Goal: Transaction & Acquisition: Book appointment/travel/reservation

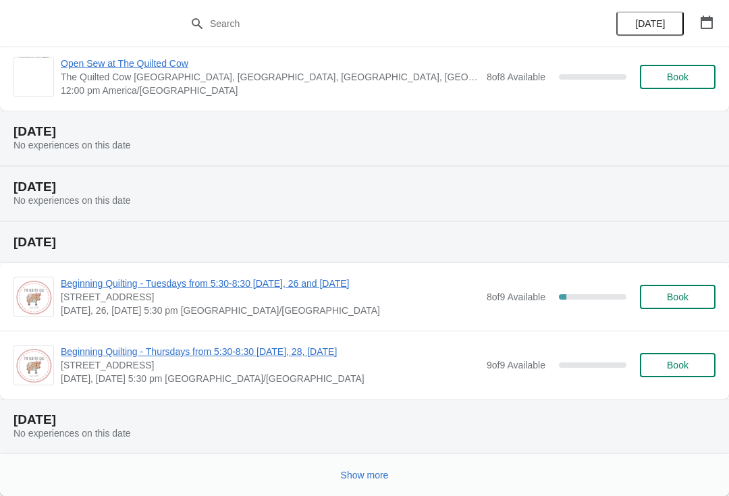
scroll to position [302, 0]
click at [354, 485] on button "Show more" at bounding box center [364, 475] width 59 height 24
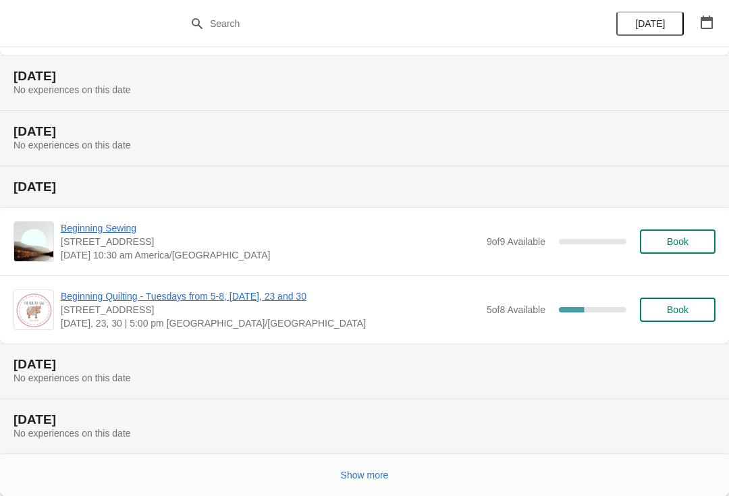
scroll to position [1042, 0]
click at [356, 471] on span "Show more" at bounding box center [365, 475] width 48 height 11
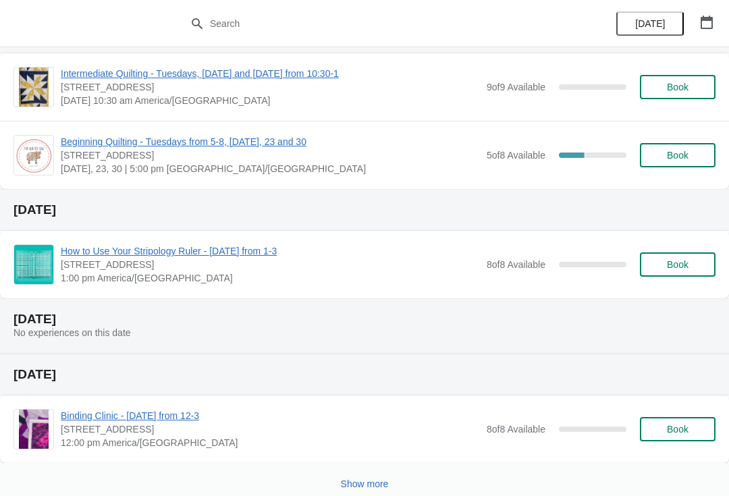
scroll to position [2016, 0]
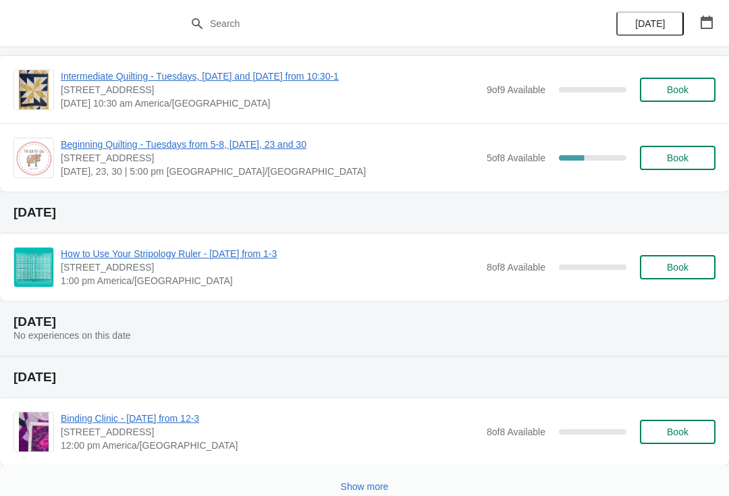
click at [309, 253] on span "How to Use Your Stripology Ruler - [DATE] from 1-3" at bounding box center [270, 253] width 419 height 13
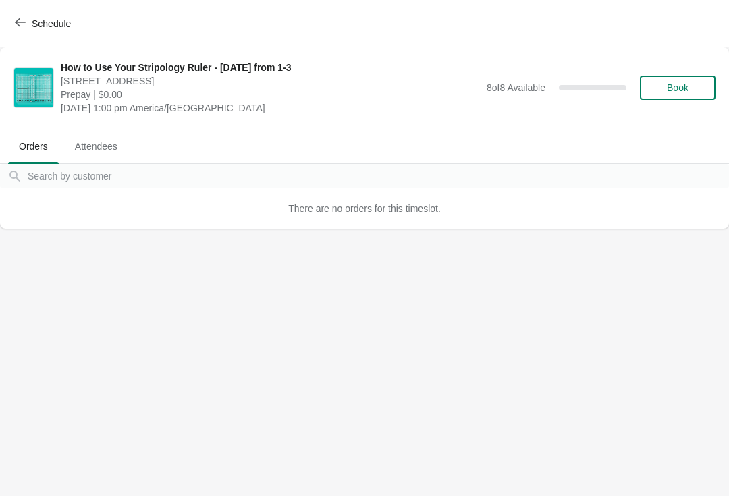
click at [687, 86] on span "Book" at bounding box center [678, 87] width 22 height 11
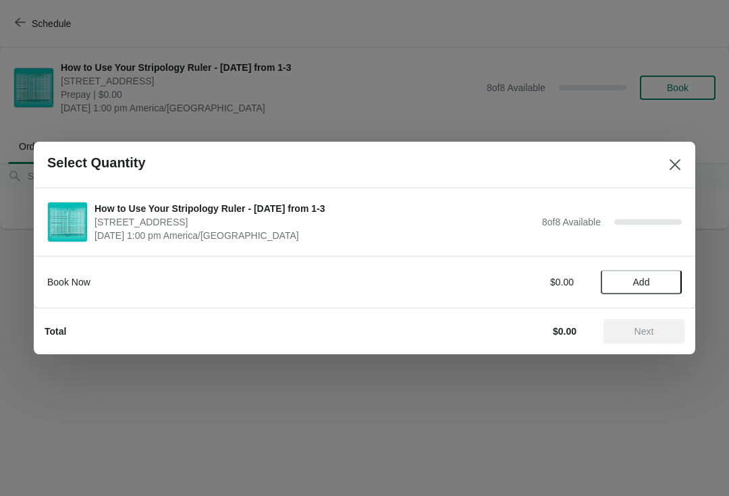
click at [633, 280] on span "Add" at bounding box center [641, 282] width 17 height 11
click at [645, 327] on span "Next" at bounding box center [644, 331] width 20 height 11
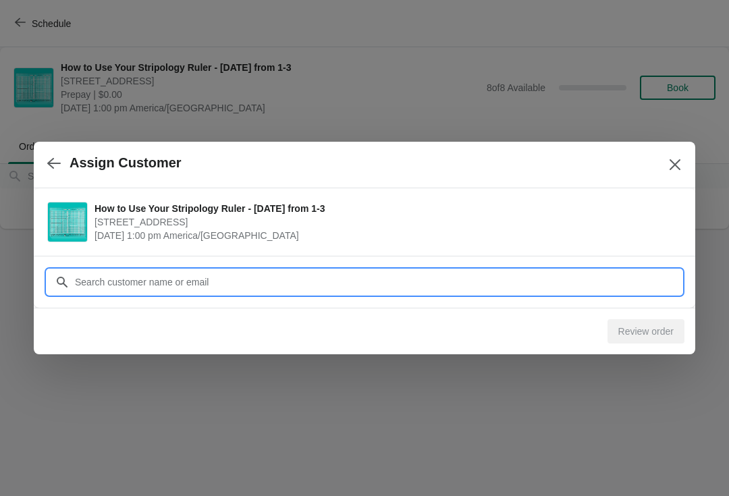
click at [93, 279] on input "Customer" at bounding box center [377, 282] width 607 height 24
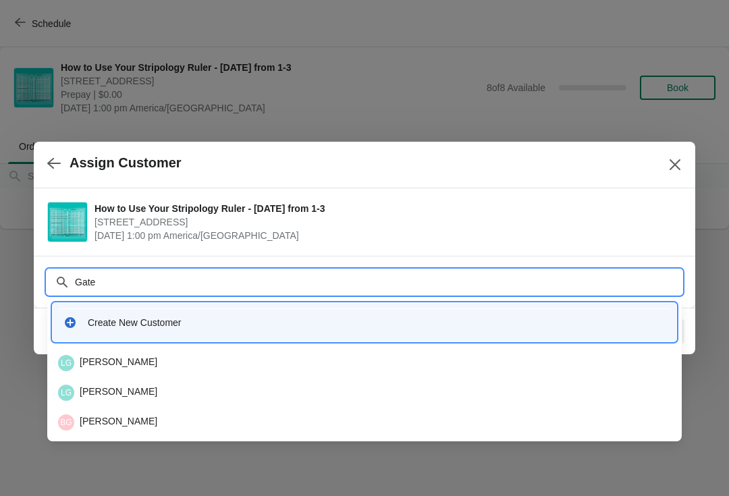
type input "Gates"
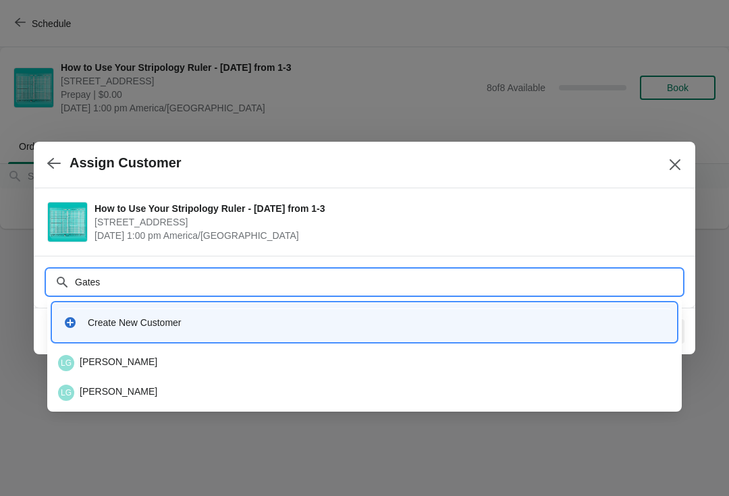
click at [94, 355] on div "LG [PERSON_NAME]" at bounding box center [364, 363] width 613 height 16
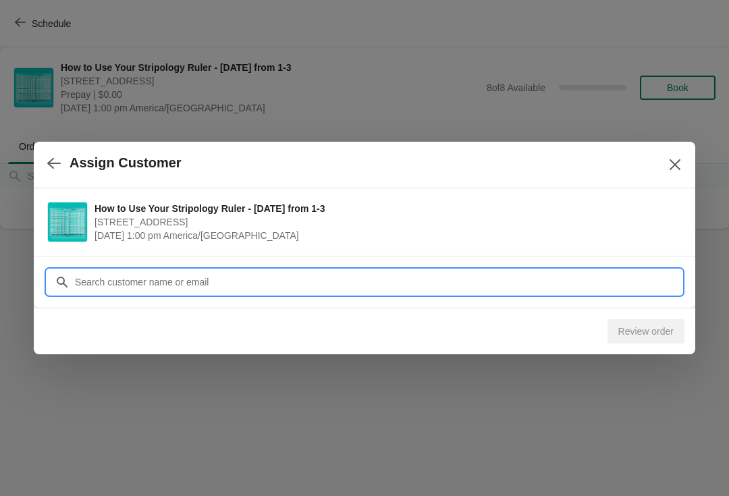
click at [647, 333] on div "Review order" at bounding box center [645, 331] width 77 height 24
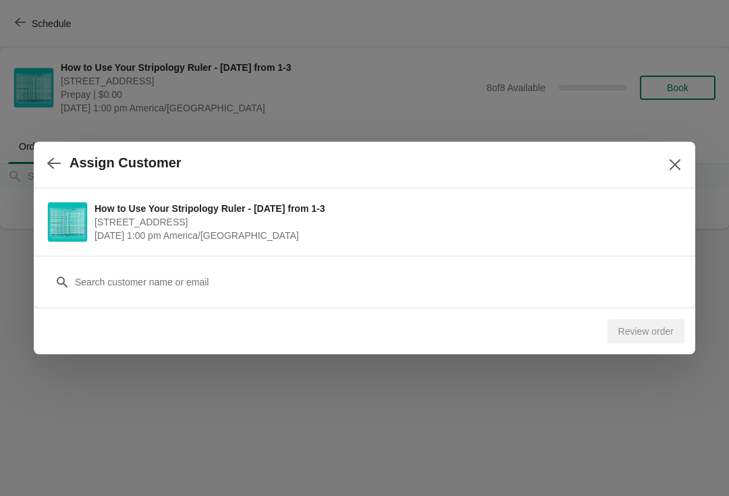
click at [669, 154] on button "Close" at bounding box center [674, 164] width 24 height 24
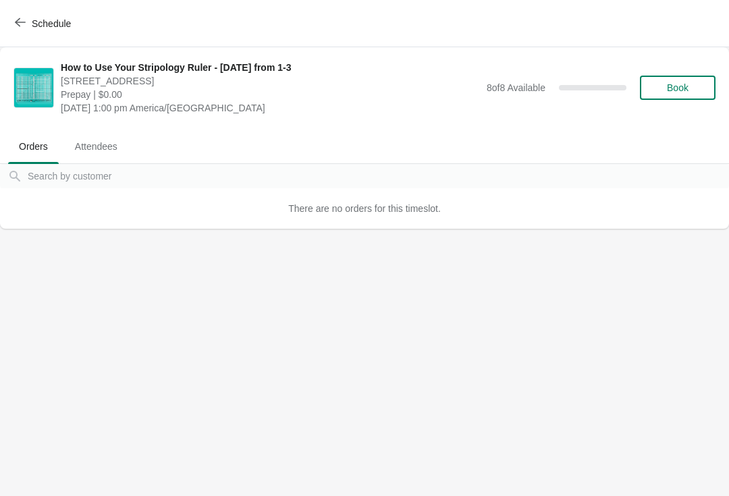
click at [688, 76] on button "Book" at bounding box center [678, 88] width 76 height 24
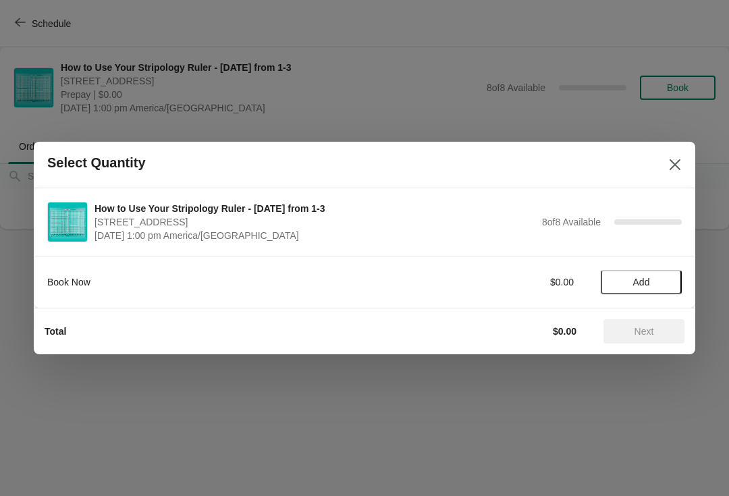
click at [643, 280] on span "Add" at bounding box center [641, 282] width 17 height 11
click at [651, 333] on span "Next" at bounding box center [644, 331] width 20 height 11
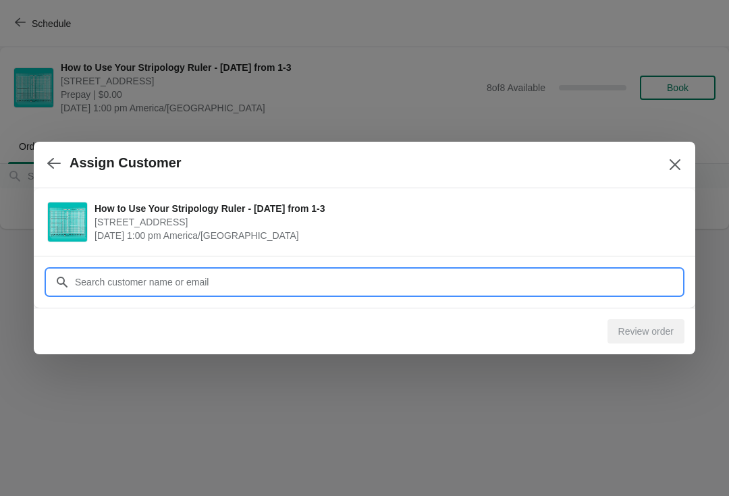
click at [115, 285] on input "Customer" at bounding box center [377, 282] width 607 height 24
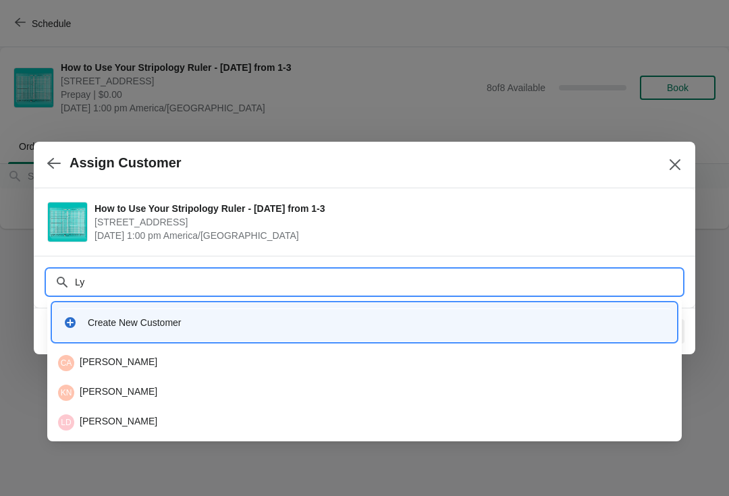
type input "L"
type input "Gates"
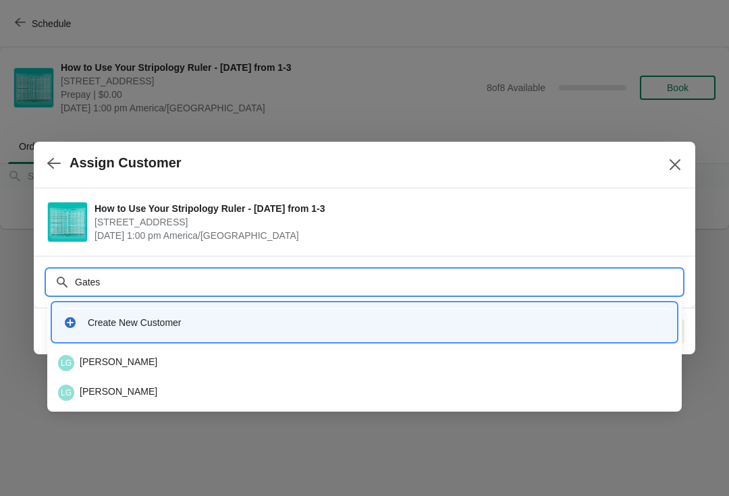
click at [111, 364] on div "LG [PERSON_NAME]" at bounding box center [364, 363] width 613 height 16
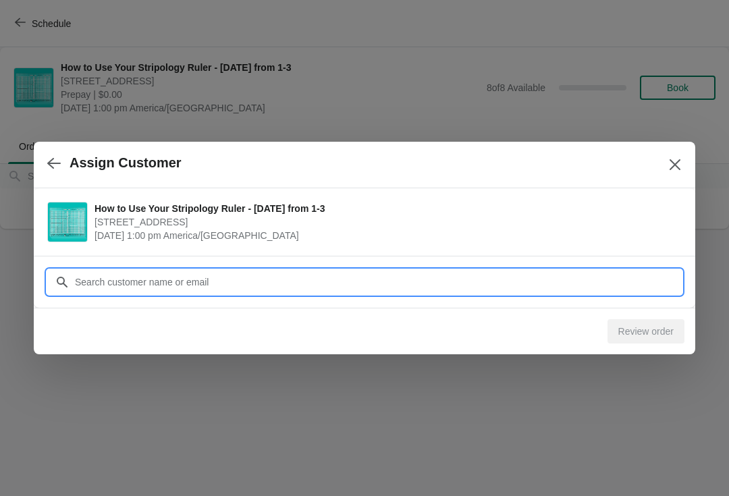
click at [671, 161] on icon "Close" at bounding box center [674, 164] width 11 height 11
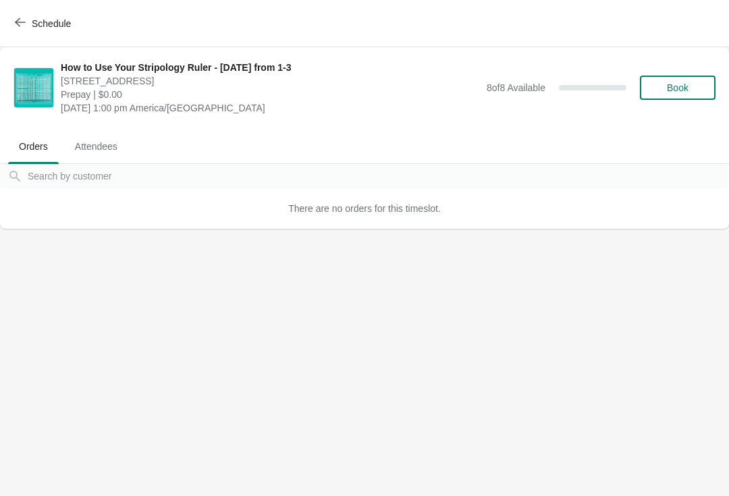
click at [675, 95] on button "Book" at bounding box center [678, 88] width 76 height 24
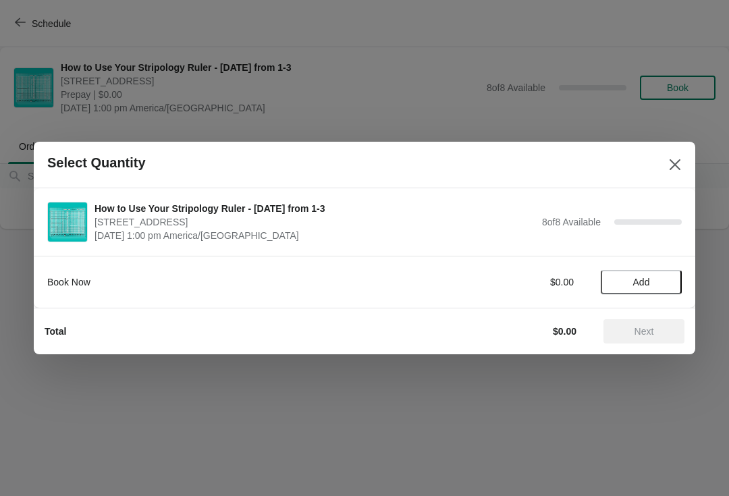
click at [639, 281] on span "Add" at bounding box center [641, 282] width 17 height 11
click at [648, 331] on span "Next" at bounding box center [644, 331] width 20 height 11
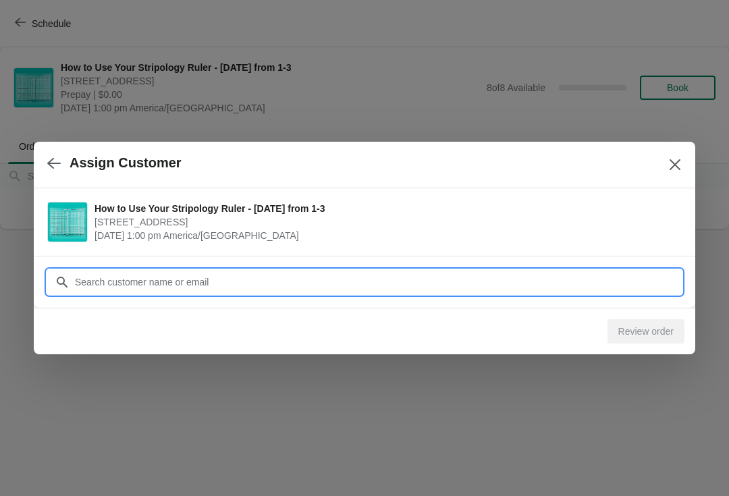
click at [85, 281] on input "Customer" at bounding box center [377, 282] width 607 height 24
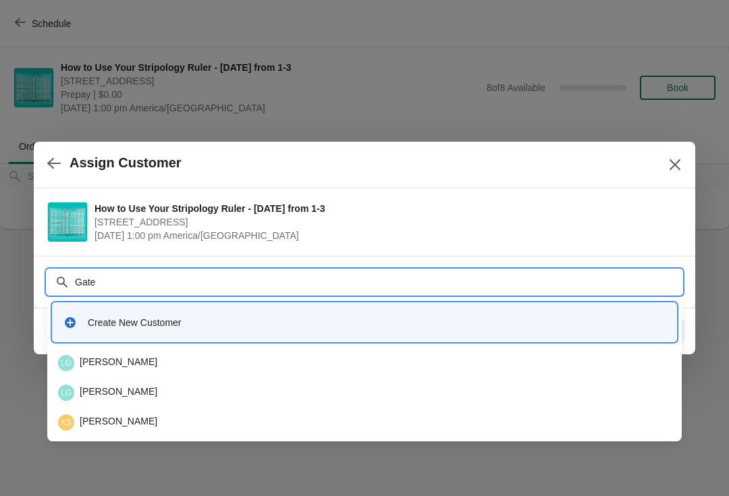
type input "Gates"
